Goal: Task Accomplishment & Management: Use online tool/utility

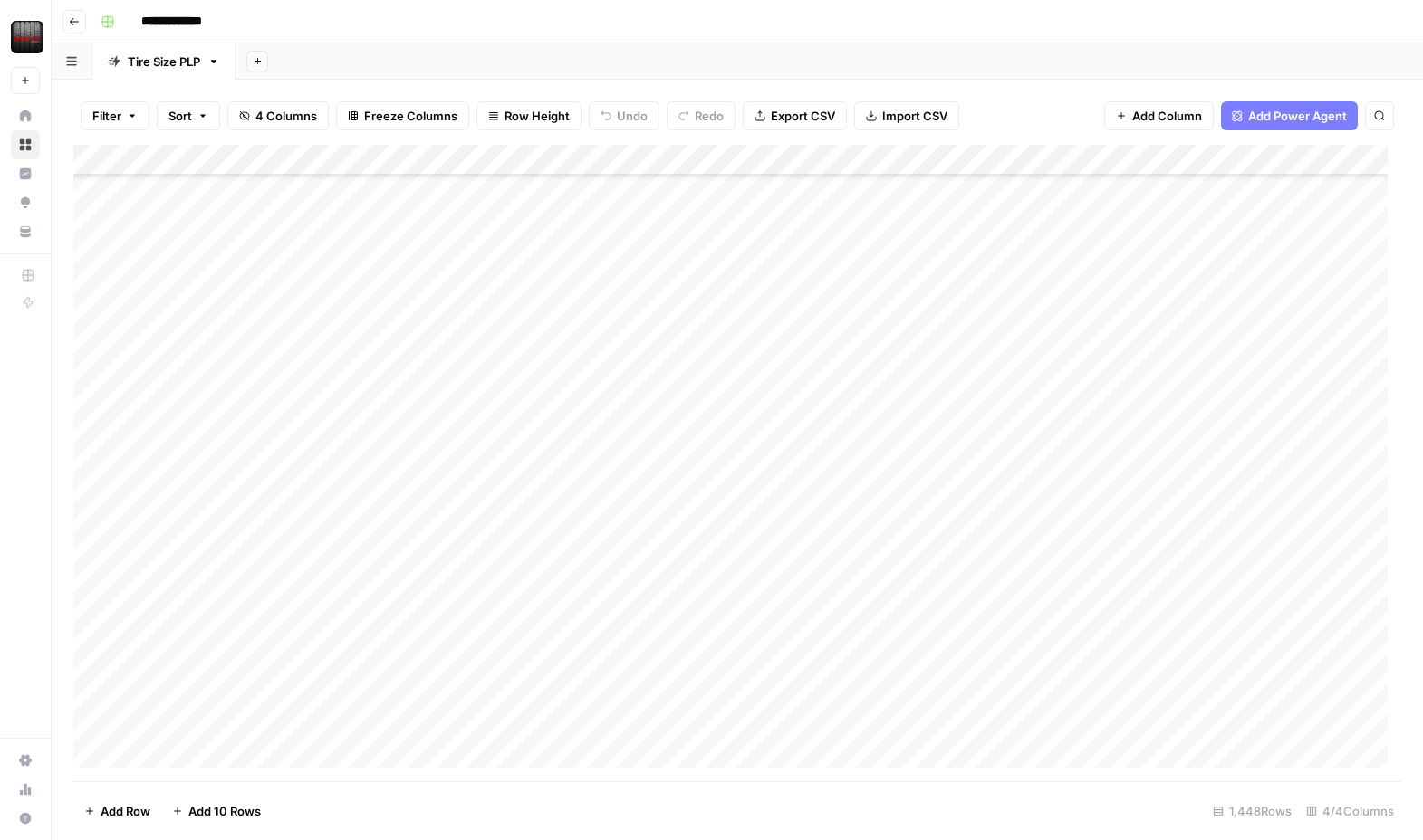
scroll to position [1349, 0]
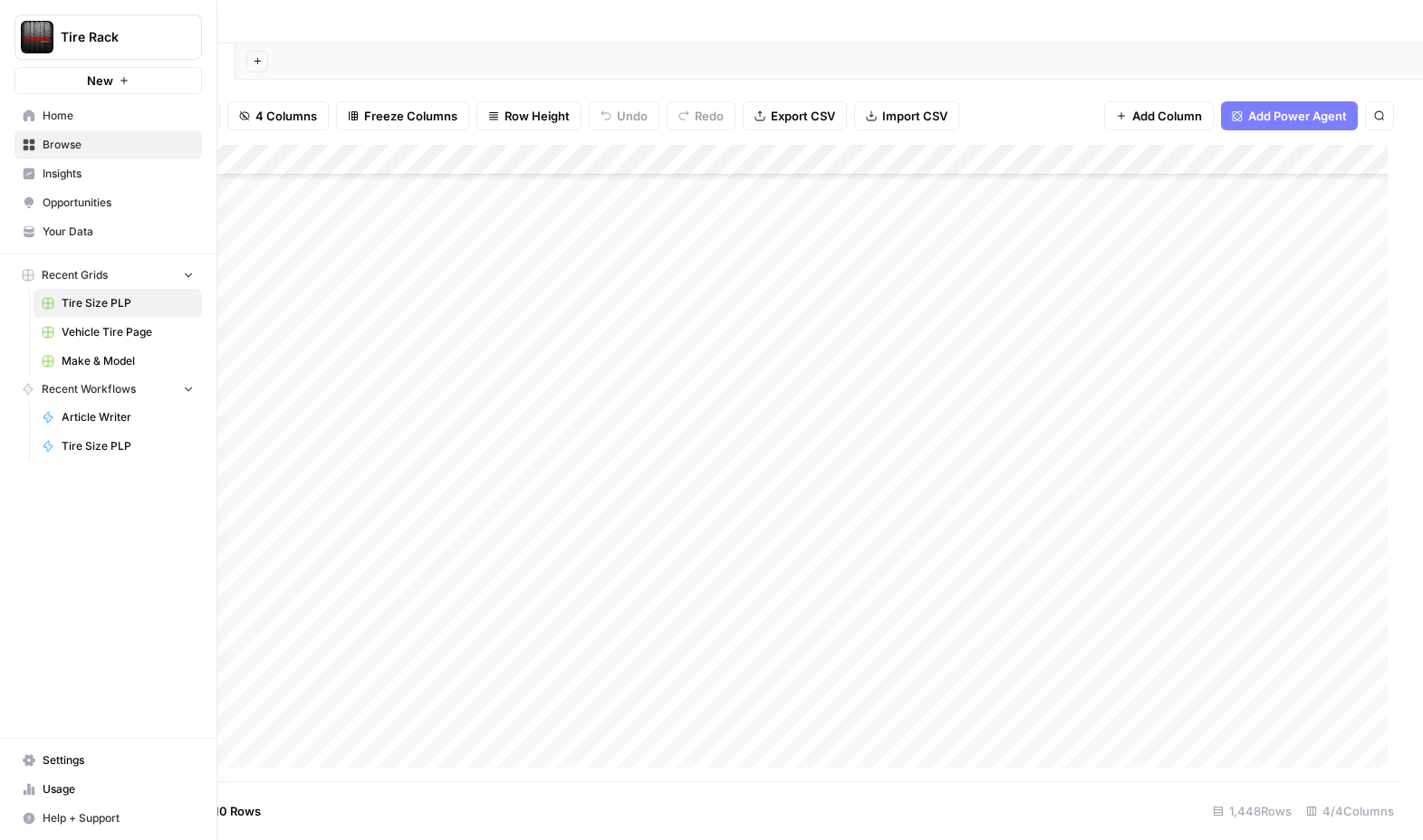
click at [94, 360] on span "Make & Model" at bounding box center [128, 361] width 132 height 16
click at [87, 124] on link "Home" at bounding box center [108, 115] width 188 height 29
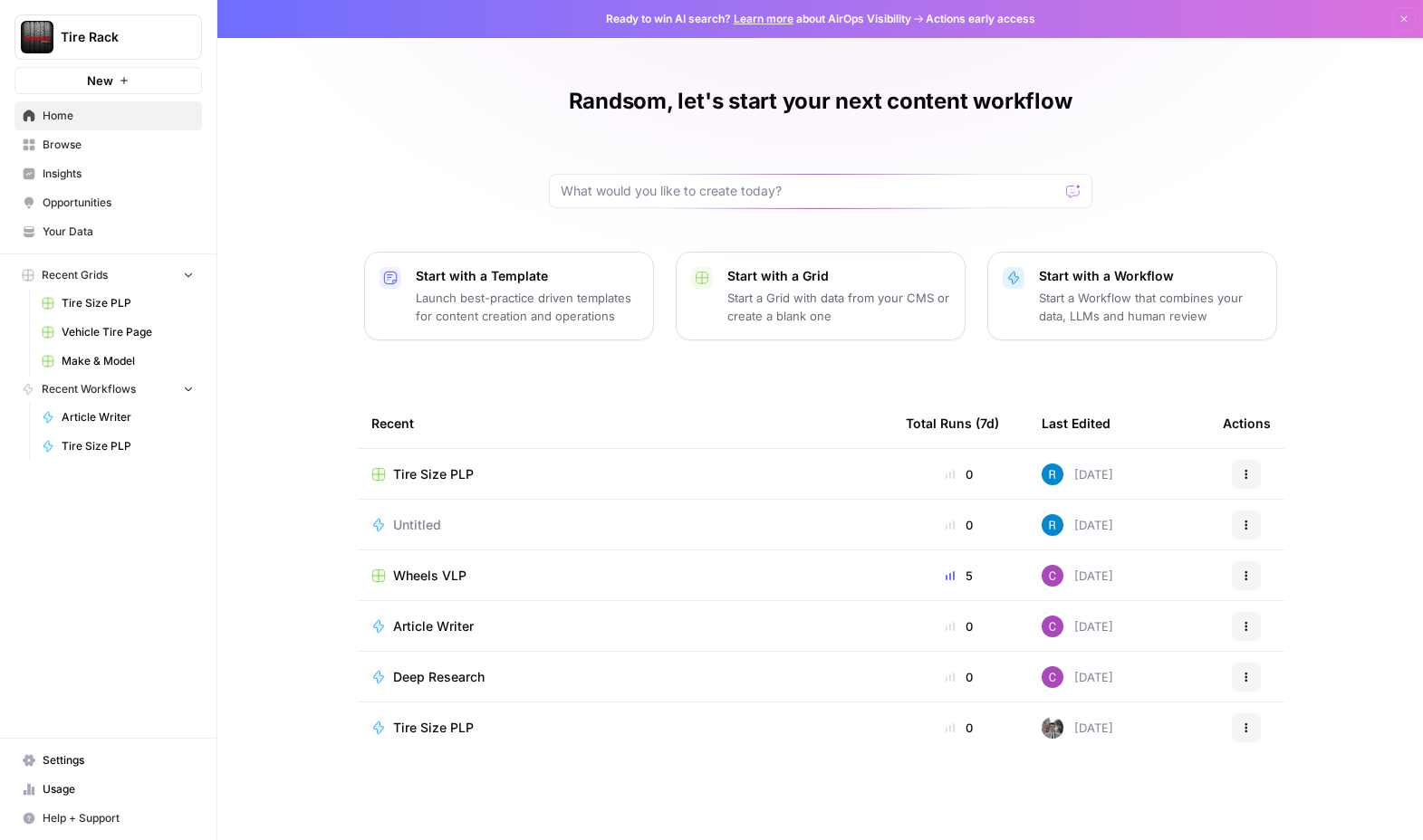
click at [417, 569] on span "Wheels VLP" at bounding box center [430, 575] width 73 height 18
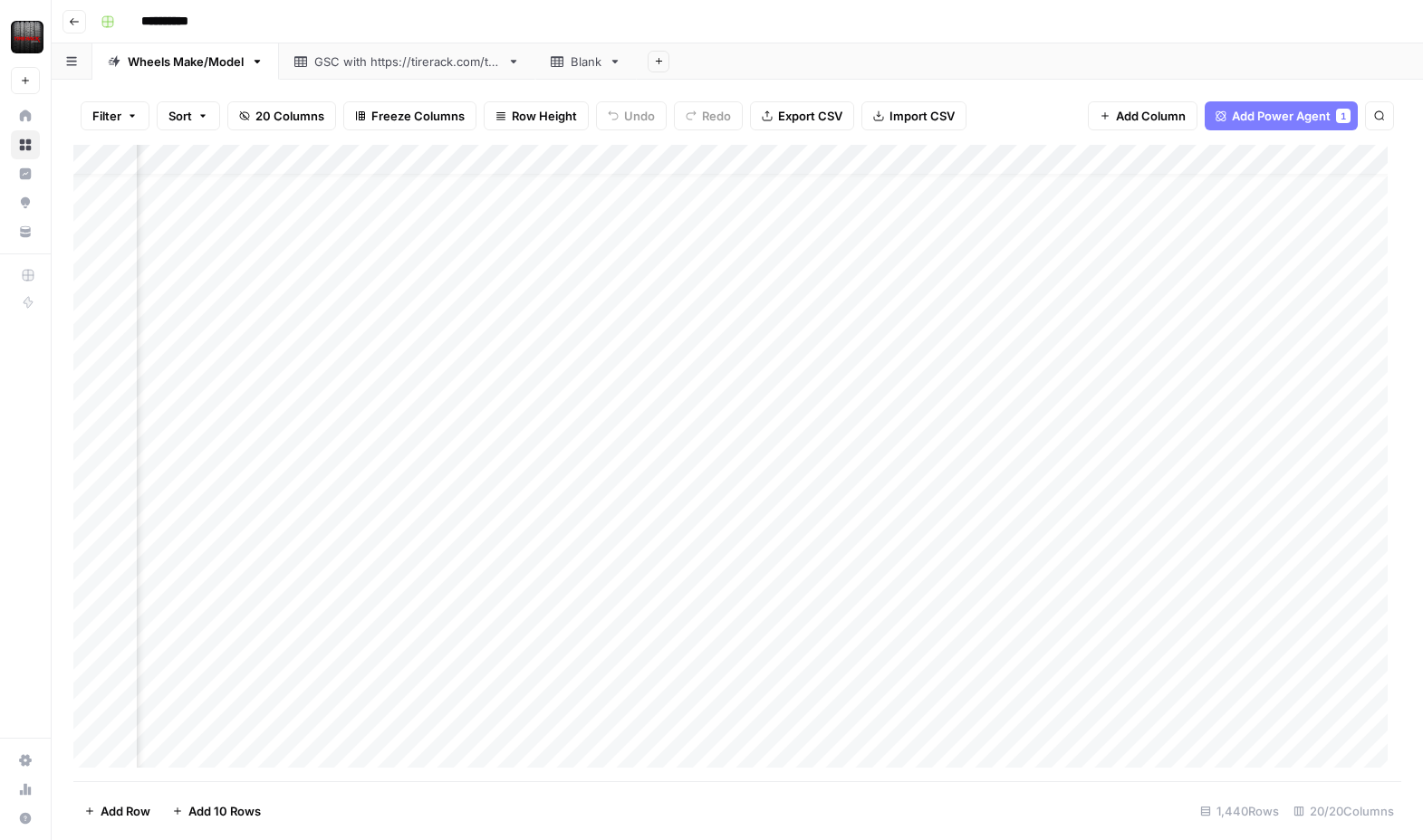
scroll to position [28, 101]
click at [961, 686] on div "Add Column" at bounding box center [737, 463] width 1328 height 636
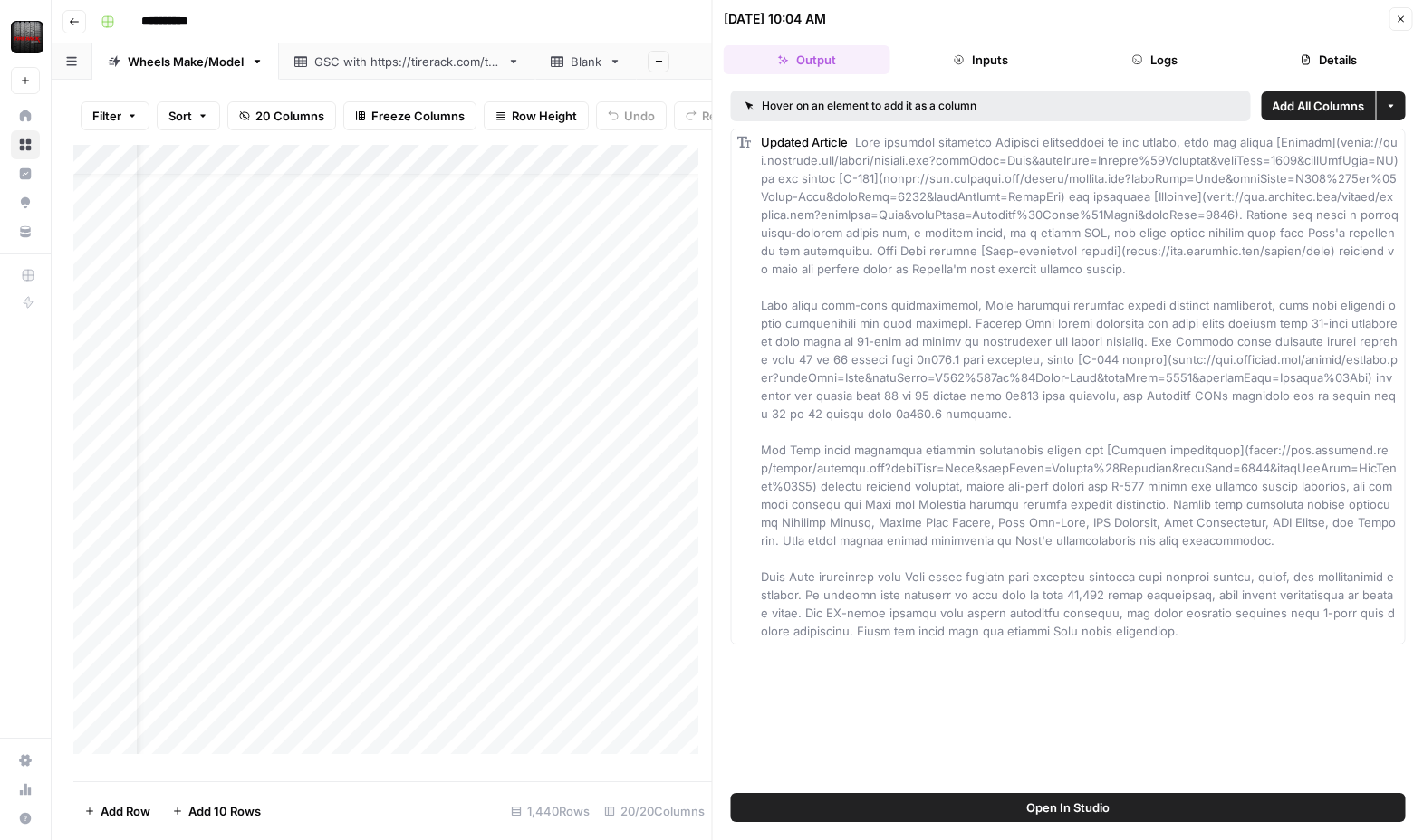
scroll to position [28, 0]
click at [1406, 19] on button "Close" at bounding box center [1400, 19] width 24 height 24
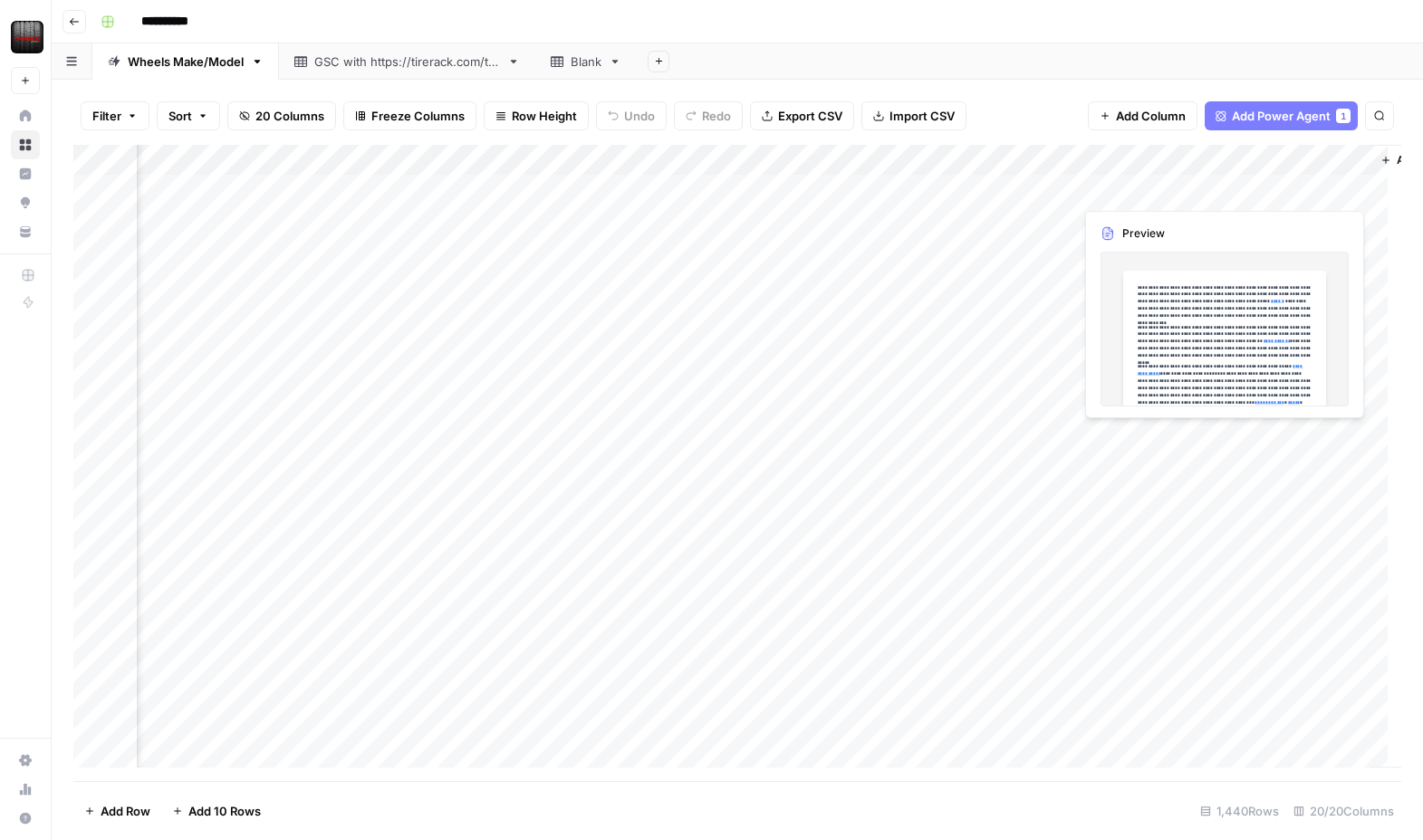
scroll to position [0, 2407]
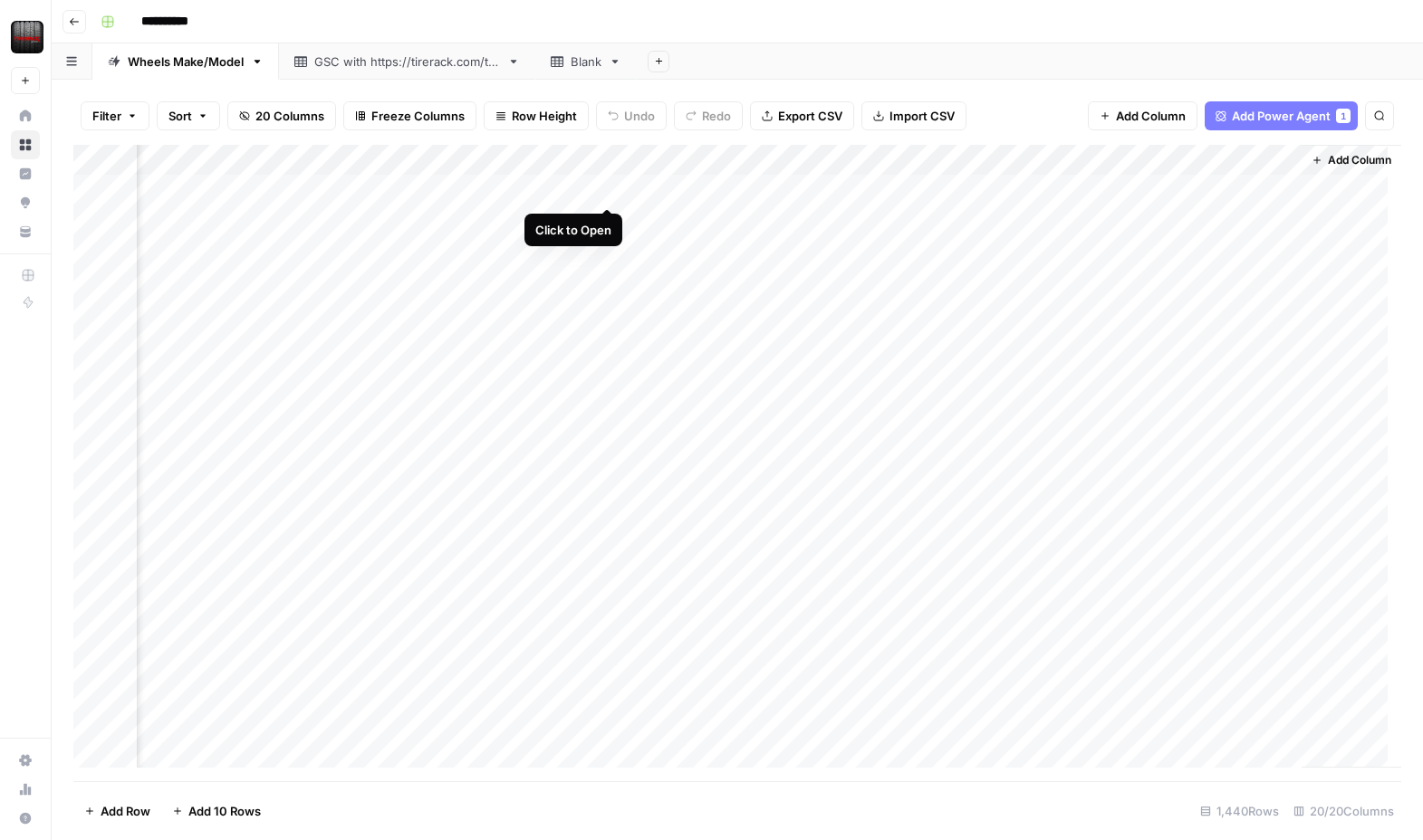
click at [610, 191] on div "Add Column" at bounding box center [737, 463] width 1328 height 636
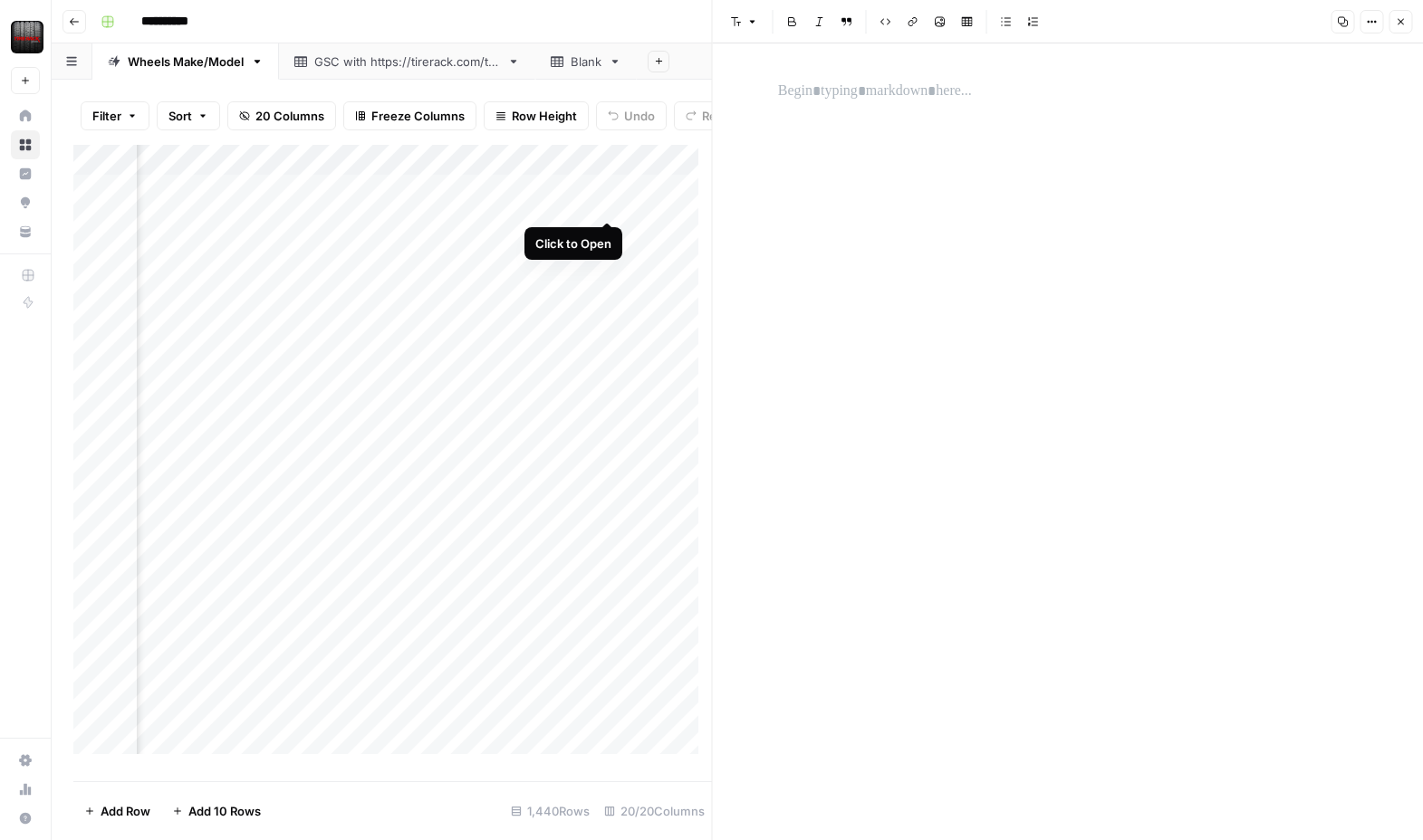
click at [611, 203] on div "Add Column" at bounding box center [392, 456] width 638 height 623
click at [540, 207] on div "Add Column" at bounding box center [392, 456] width 638 height 623
click at [543, 229] on div "Add Column" at bounding box center [392, 456] width 638 height 623
click at [546, 197] on div "Add Column" at bounding box center [392, 456] width 638 height 623
click at [605, 205] on div "Add Column" at bounding box center [392, 456] width 638 height 623
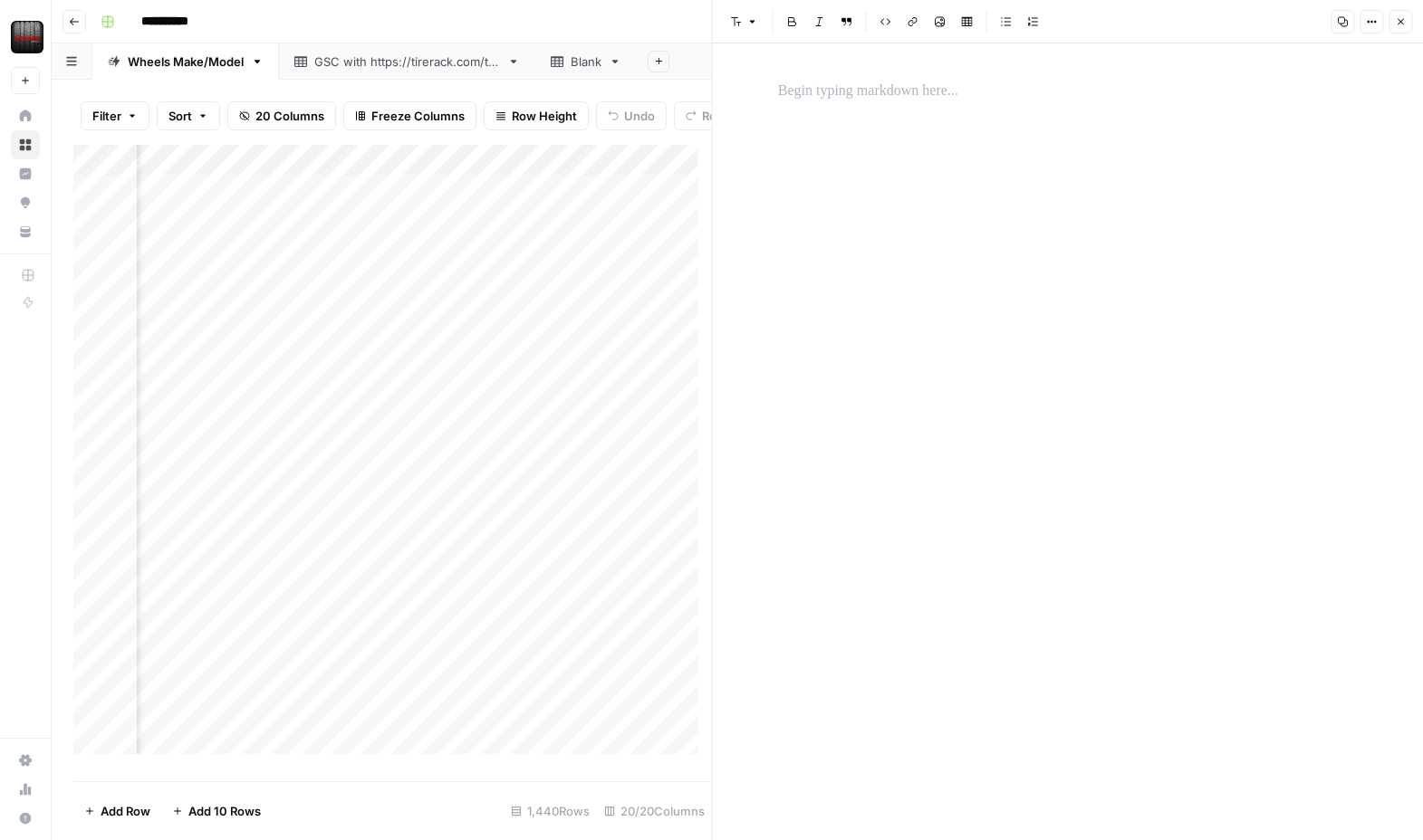
click at [989, 112] on div at bounding box center [1067, 442] width 601 height 797
click at [861, 90] on p at bounding box center [1068, 91] width 579 height 24
click at [1395, 20] on icon "button" at bounding box center [1399, 21] width 10 height 10
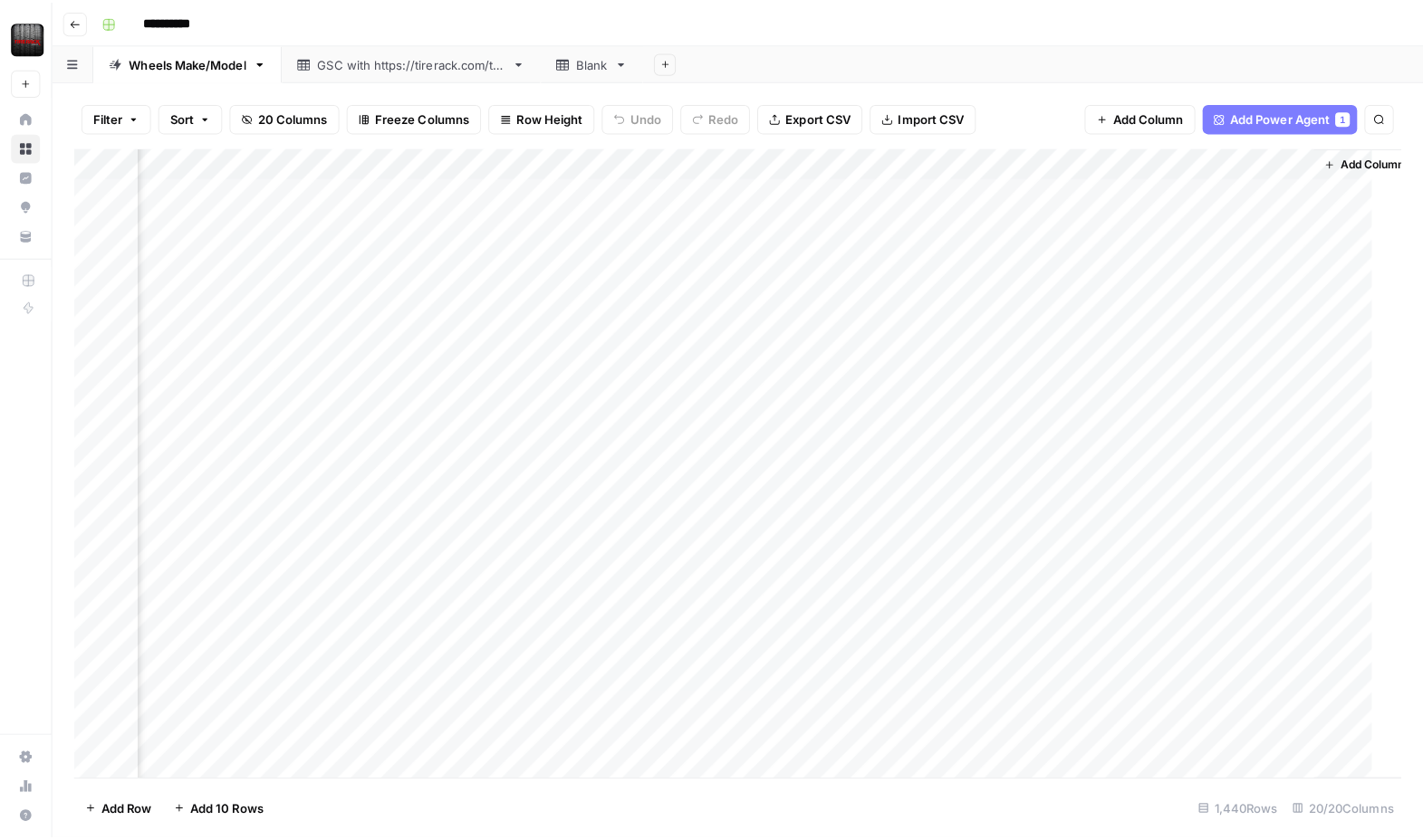
scroll to position [0, 2385]
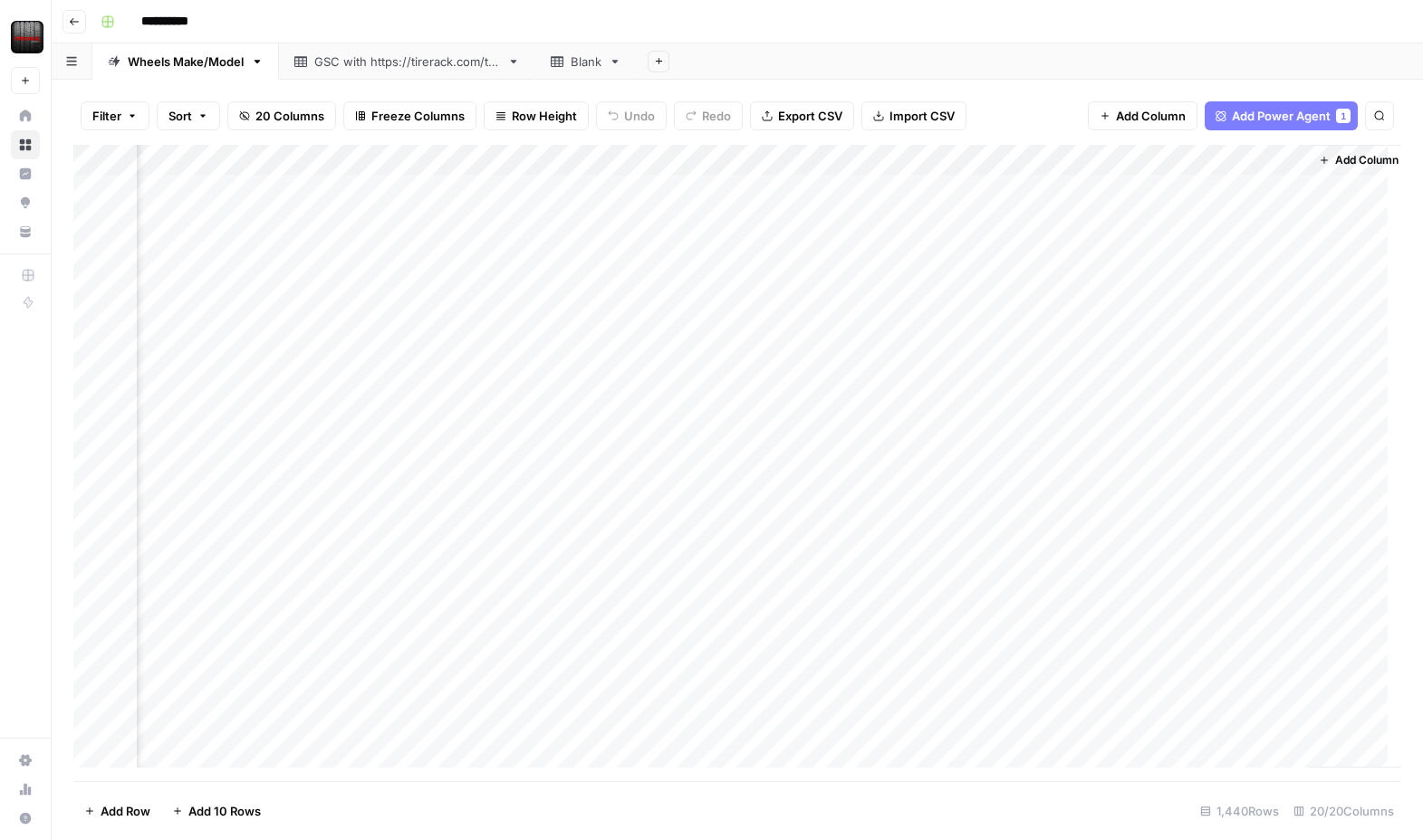
click at [552, 157] on div "Add Column" at bounding box center [737, 463] width 1328 height 636
click at [843, 299] on div "Add Column" at bounding box center [737, 463] width 1328 height 636
click at [582, 191] on div "Add Column" at bounding box center [737, 463] width 1328 height 636
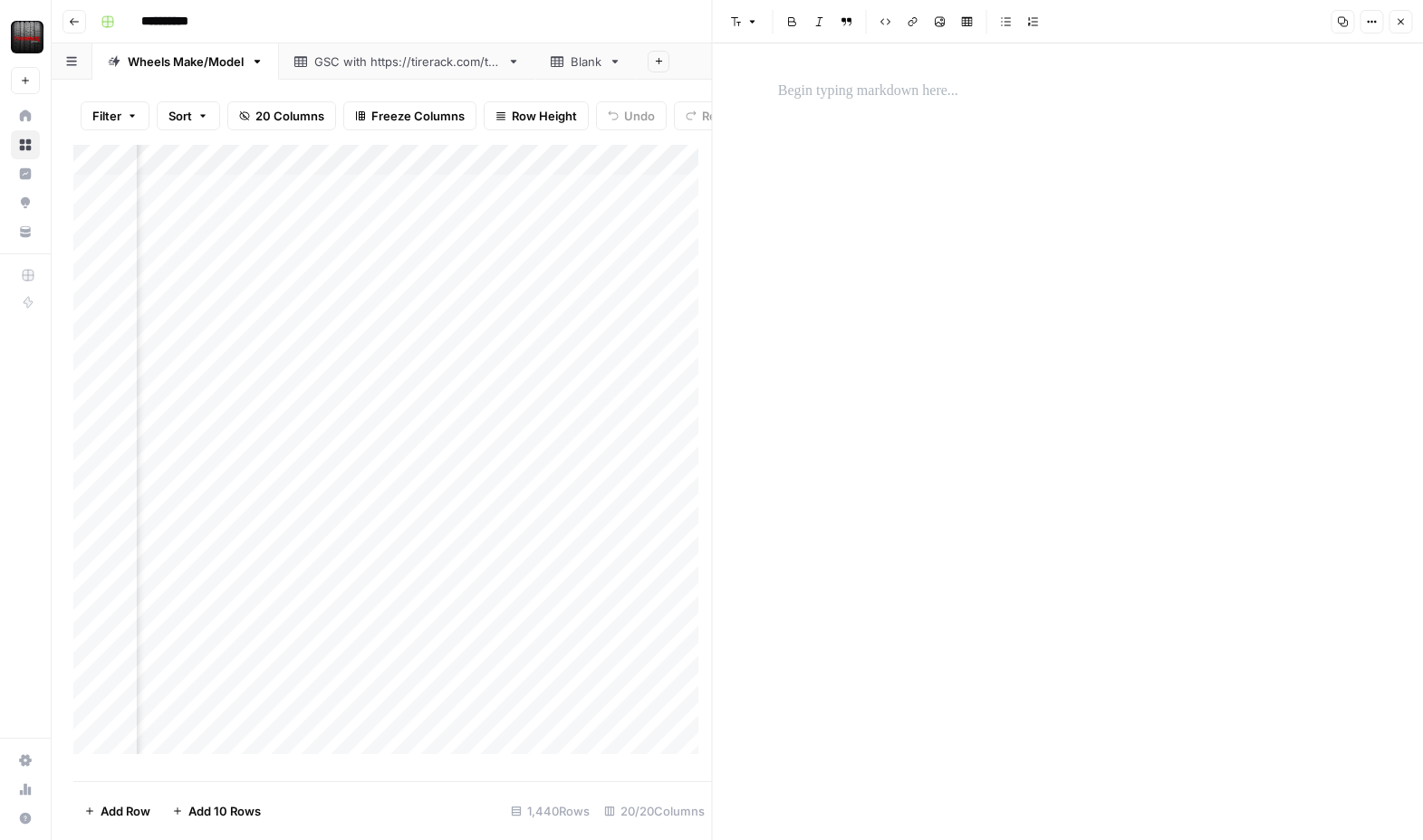
click at [911, 122] on div at bounding box center [1067, 442] width 601 height 797
click at [1368, 17] on icon "button" at bounding box center [1371, 21] width 10 height 10
click at [1283, 198] on span "Code" at bounding box center [1316, 191] width 87 height 18
click at [1395, 23] on icon "button" at bounding box center [1399, 21] width 10 height 10
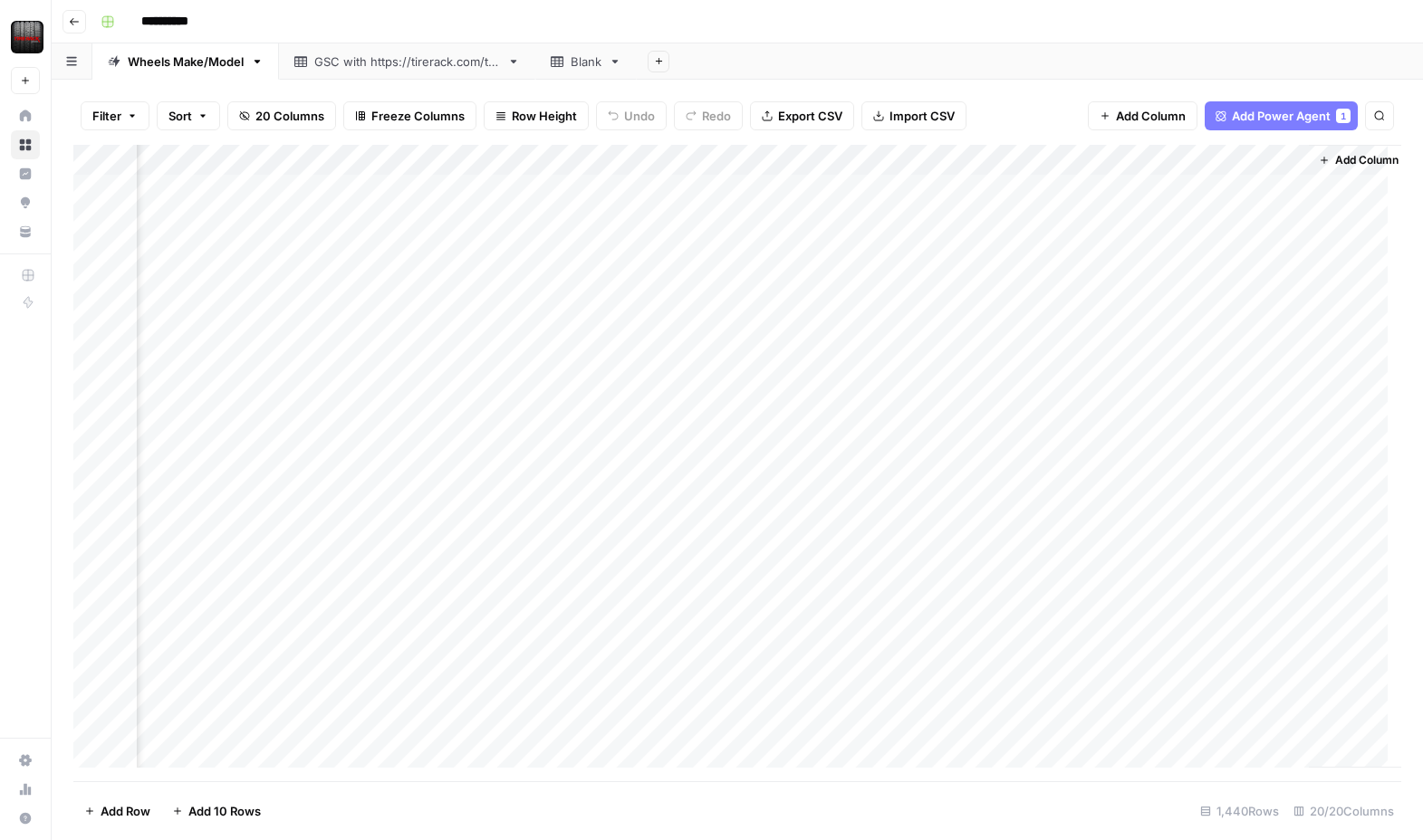
click at [533, 150] on div "Add Column" at bounding box center [737, 463] width 1328 height 636
click at [379, 281] on div "Add Column" at bounding box center [737, 463] width 1328 height 636
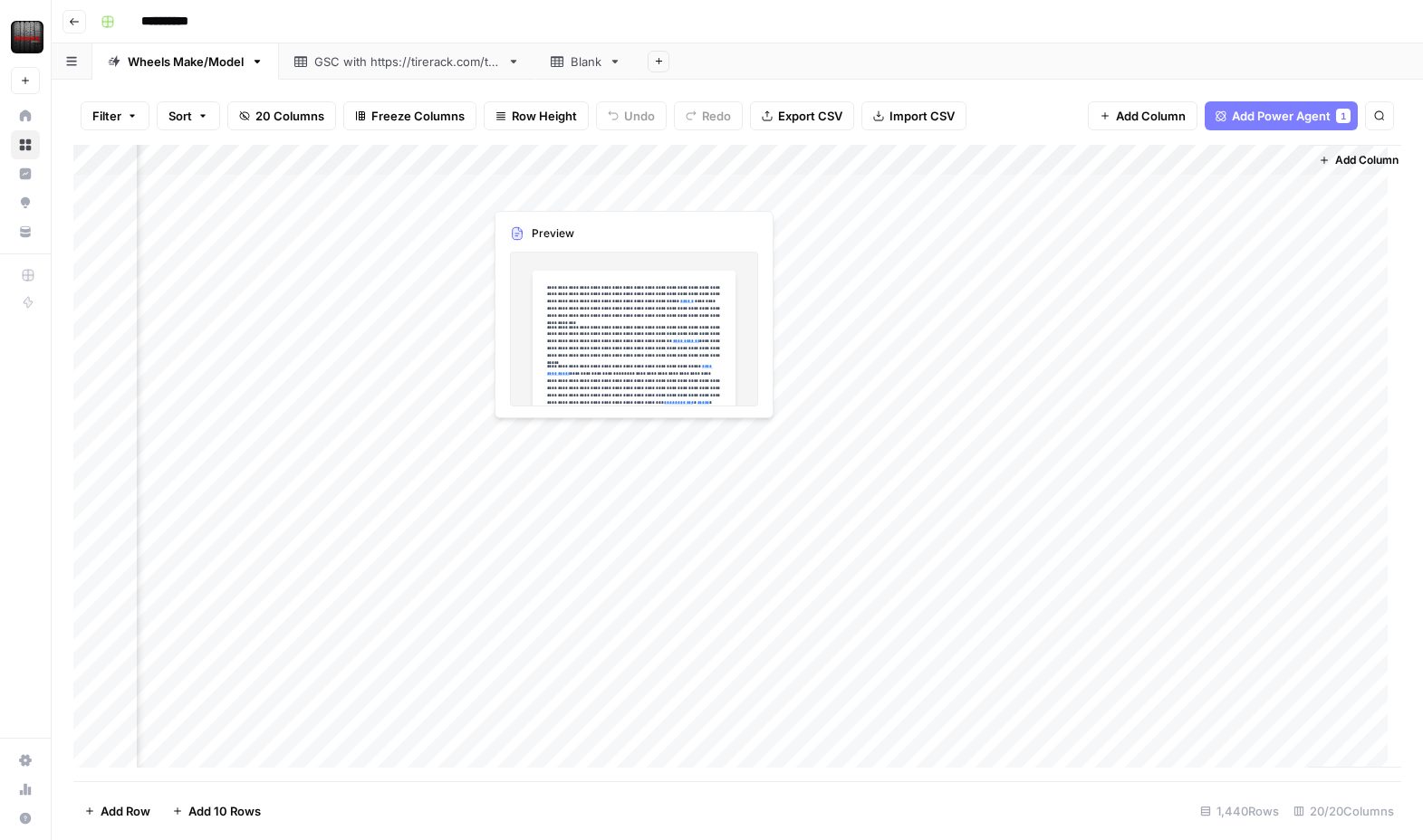
click at [550, 180] on div "Add Column" at bounding box center [737, 463] width 1328 height 636
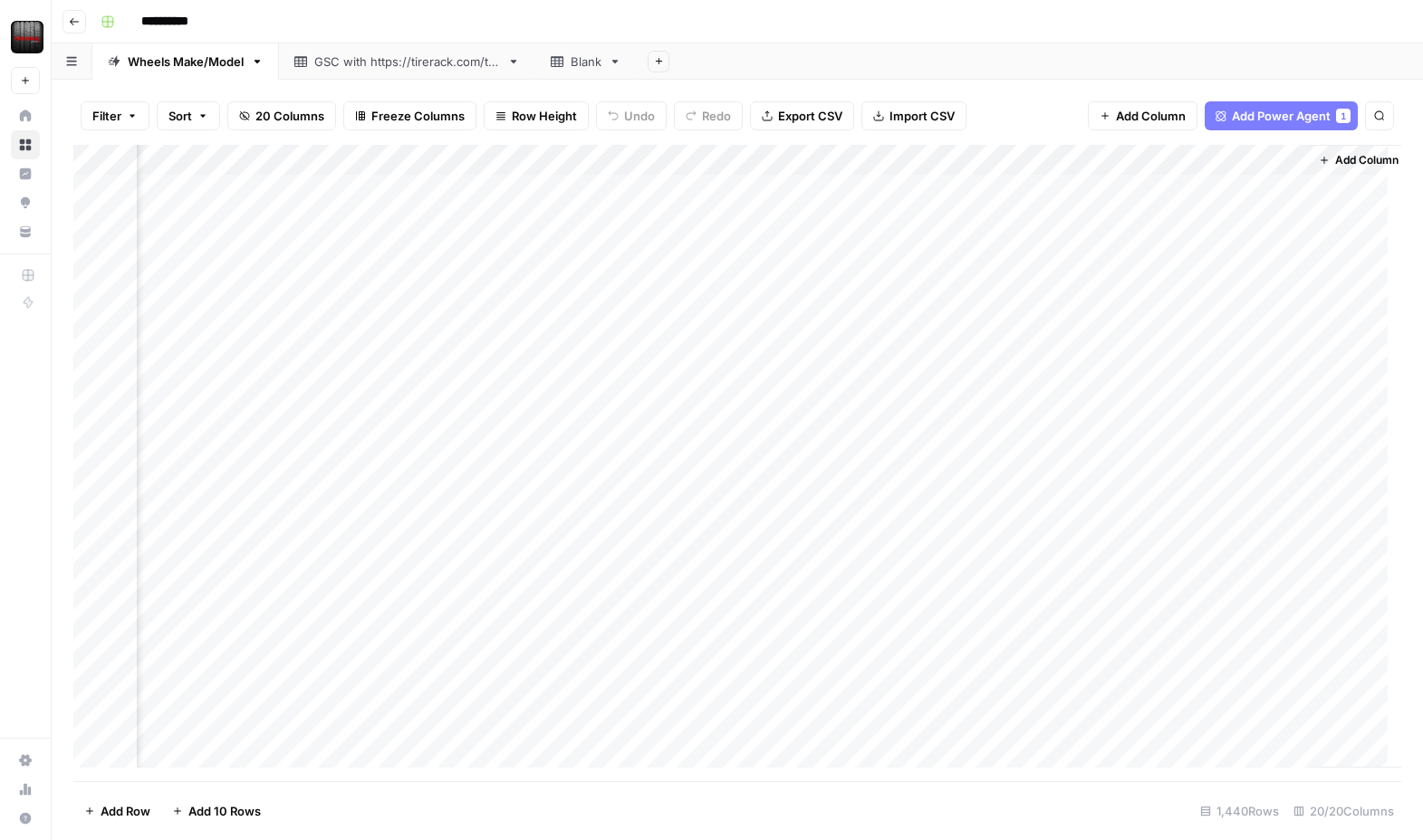
click at [413, 180] on div "Add Column" at bounding box center [737, 463] width 1328 height 636
click at [625, 190] on div "Add Column" at bounding box center [737, 463] width 1328 height 636
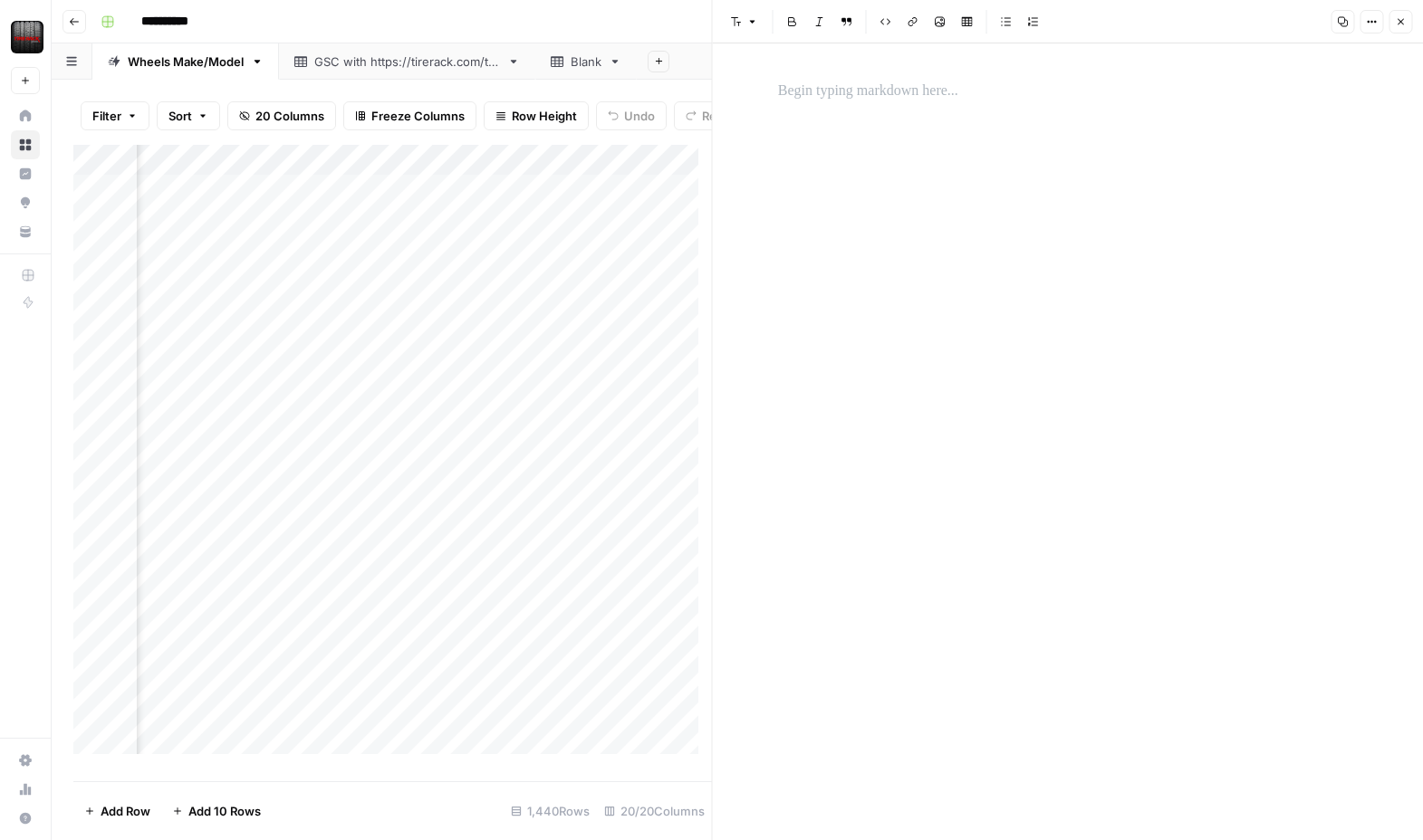
click at [475, 235] on div "Add Column" at bounding box center [392, 456] width 638 height 623
click at [505, 205] on div "Add Column" at bounding box center [392, 456] width 638 height 623
click at [544, 4] on header "**********" at bounding box center [736, 22] width 1371 height 44
click at [1401, 24] on icon "button" at bounding box center [1399, 21] width 10 height 10
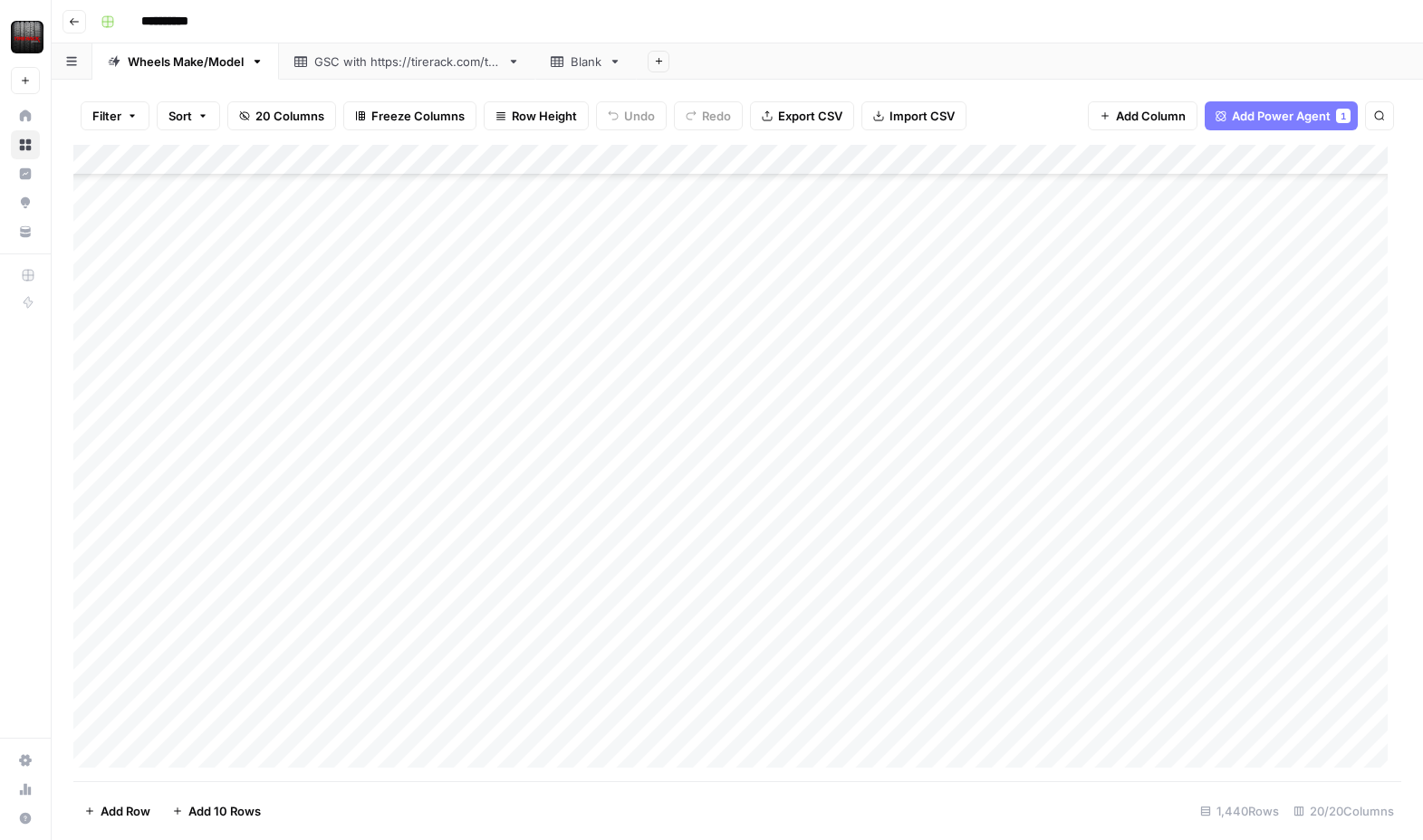
scroll to position [410, 0]
click at [732, 73] on div "Add Sheet" at bounding box center [1029, 62] width 786 height 36
